Goal: Use online tool/utility: Utilize a website feature to perform a specific function

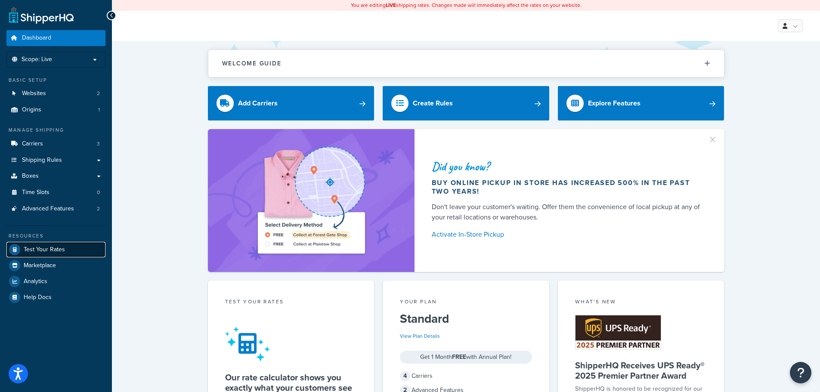
click at [27, 249] on span "Test Your Rates" at bounding box center [44, 249] width 41 height 7
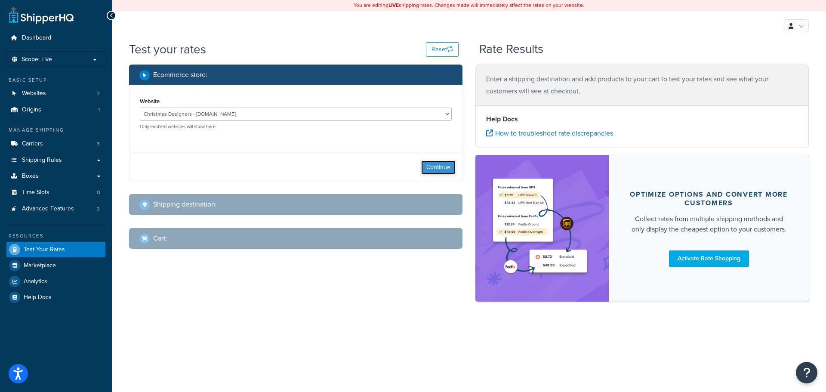
click at [447, 168] on button "Continue" at bounding box center [438, 167] width 34 height 14
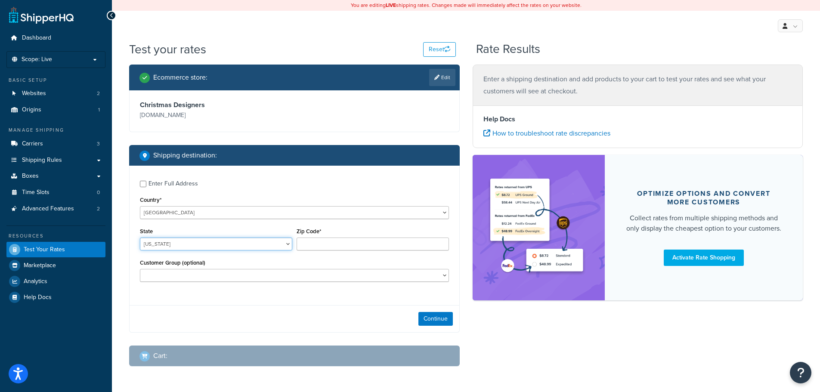
drag, startPoint x: 171, startPoint y: 245, endPoint x: 175, endPoint y: 238, distance: 8.7
click at [171, 245] on select "[US_STATE] [US_STATE] [US_STATE] [US_STATE] [US_STATE] Armed Forces Americas Ar…" at bounding box center [216, 244] width 152 height 13
select select "[GEOGRAPHIC_DATA]"
click at [140, 238] on select "[US_STATE] [US_STATE] [US_STATE] [US_STATE] [US_STATE] Armed Forces Americas Ar…" at bounding box center [216, 244] width 152 height 13
click at [320, 244] on input "Zip Code*" at bounding box center [372, 244] width 152 height 13
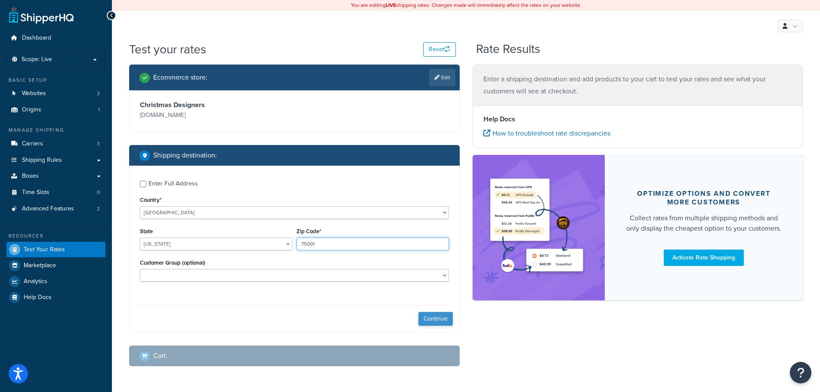
type input "75001"
click at [435, 319] on button "Continue" at bounding box center [435, 319] width 34 height 14
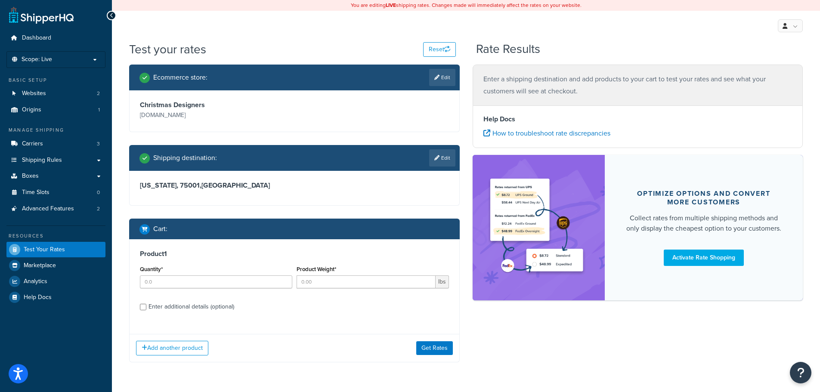
scroll to position [26, 0]
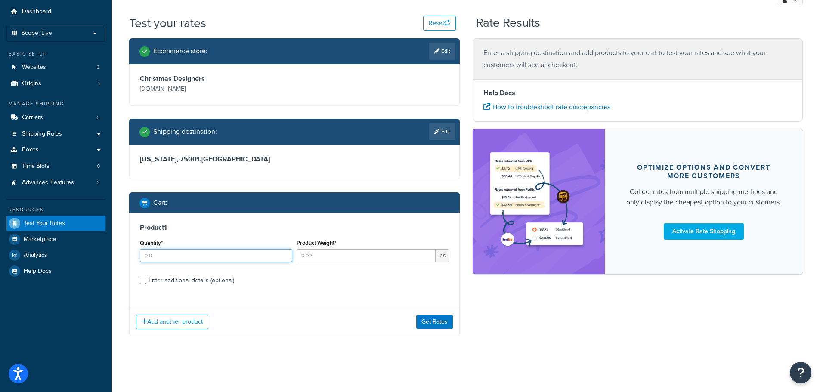
click at [184, 257] on input "Quantity*" at bounding box center [216, 255] width 152 height 13
type input "100"
click at [315, 256] on input "Product Weight*" at bounding box center [365, 255] width 139 height 13
type input "0.4"
click at [437, 321] on button "Get Rates" at bounding box center [434, 322] width 37 height 14
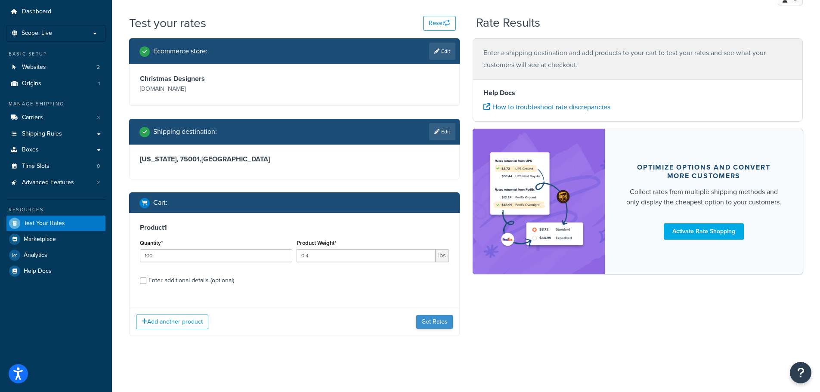
scroll to position [0, 0]
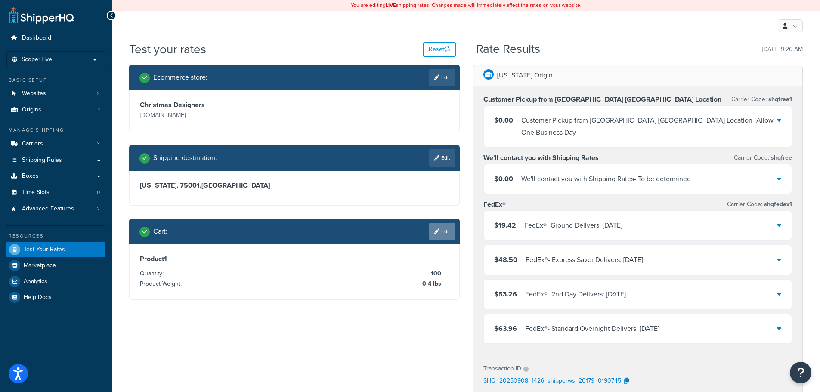
click at [445, 234] on link "Edit" at bounding box center [442, 231] width 26 height 17
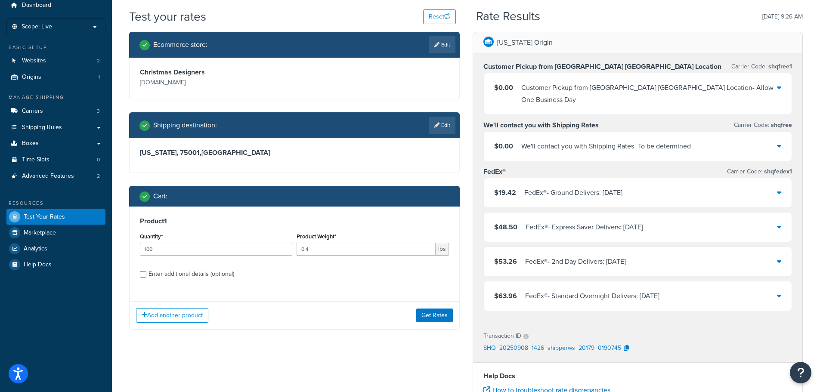
scroll to position [86, 0]
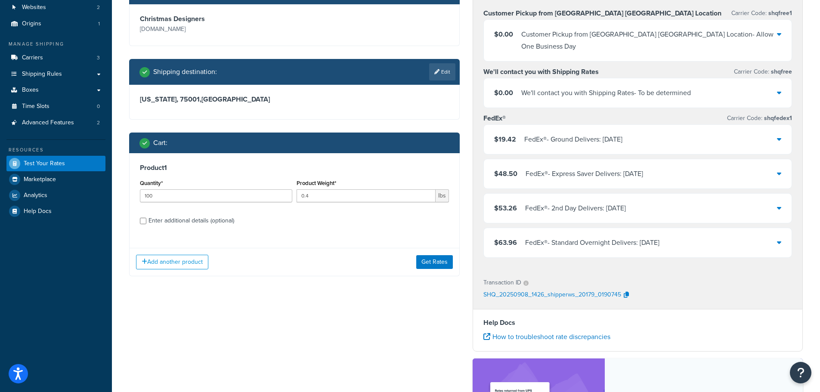
click at [153, 217] on div "Enter additional details (optional)" at bounding box center [191, 221] width 86 height 12
click at [146, 218] on input "Enter additional details (optional)" at bounding box center [143, 221] width 6 height 6
checkbox input "true"
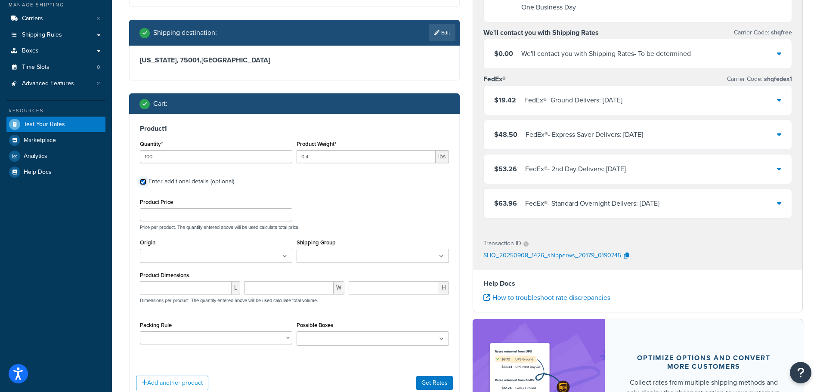
scroll to position [172, 0]
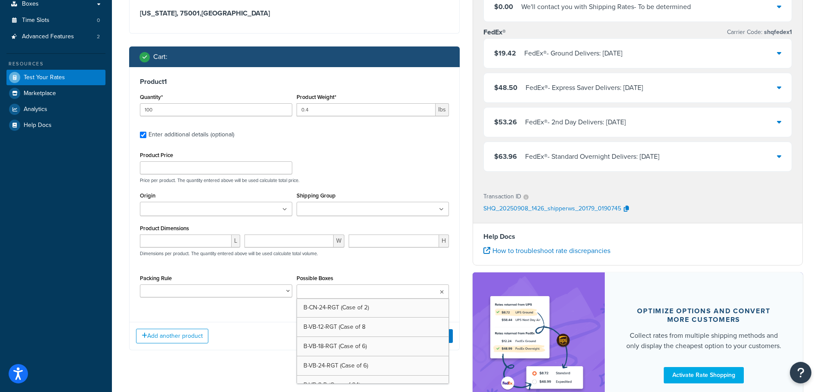
click at [345, 289] on input "Possible Boxes" at bounding box center [337, 291] width 76 height 9
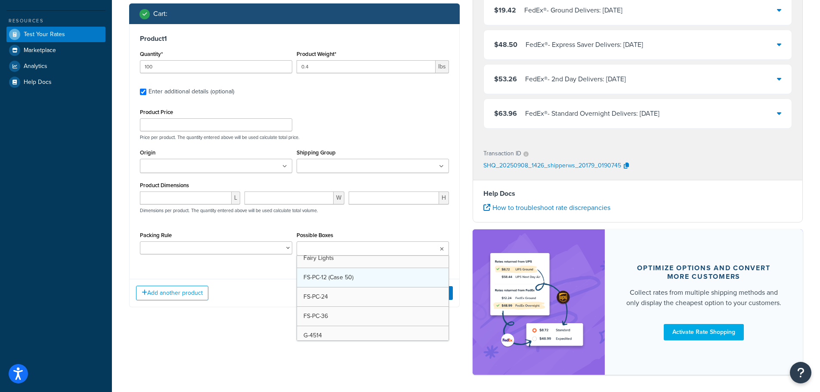
scroll to position [645, 0]
click at [252, 325] on div "Ecommerce store : Edit Christmas Designers [DOMAIN_NAME] Shipping destination :…" at bounding box center [466, 116] width 686 height 534
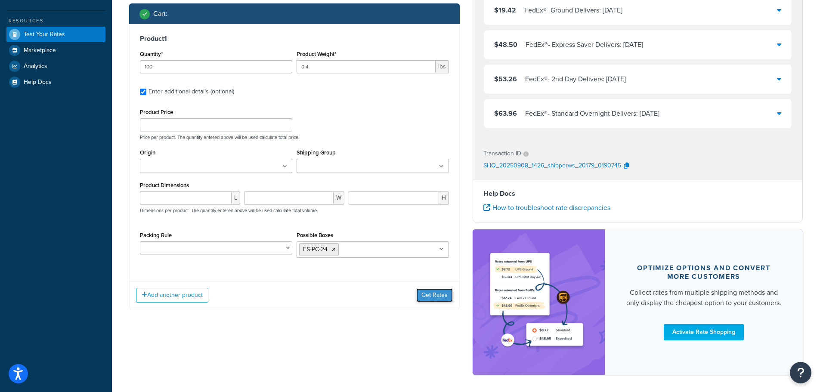
click at [445, 294] on button "Get Rates" at bounding box center [434, 295] width 37 height 14
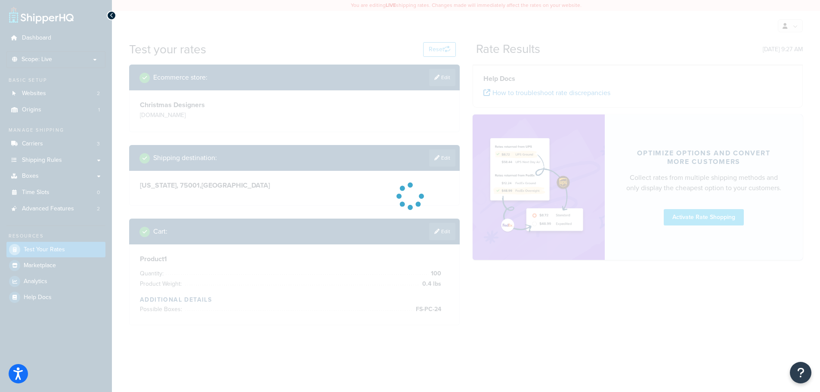
scroll to position [0, 0]
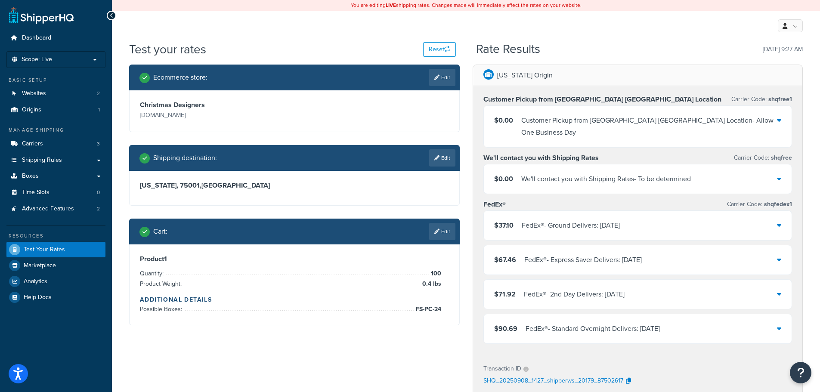
click at [212, 352] on div "Ecommerce store : Edit Christmas Designers [DOMAIN_NAME] Shipping destination :…" at bounding box center [466, 332] width 686 height 534
click at [244, 348] on div "Ecommerce store : Edit Christmas Designers [DOMAIN_NAME] Shipping destination :…" at bounding box center [466, 332] width 686 height 534
